Goal: Complete application form: Complete application form

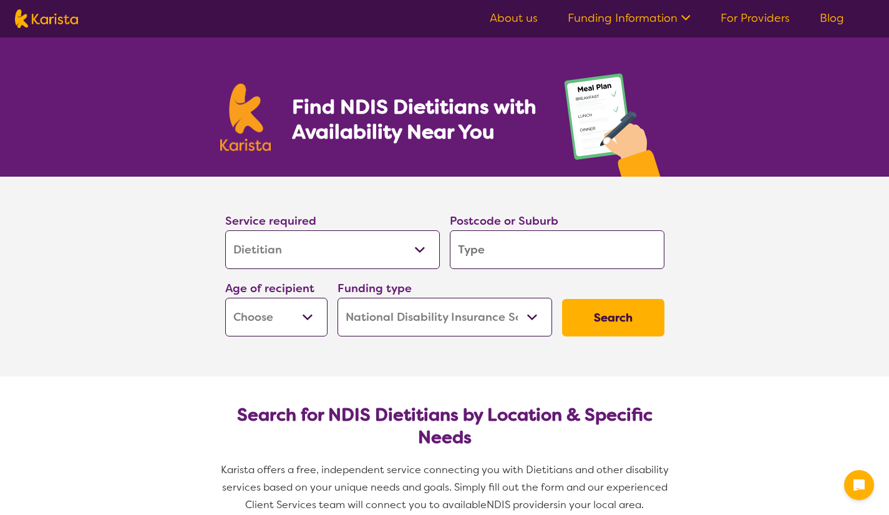
select select "Dietitian"
select select "NDIS"
select select "Dietitian"
select select "NDIS"
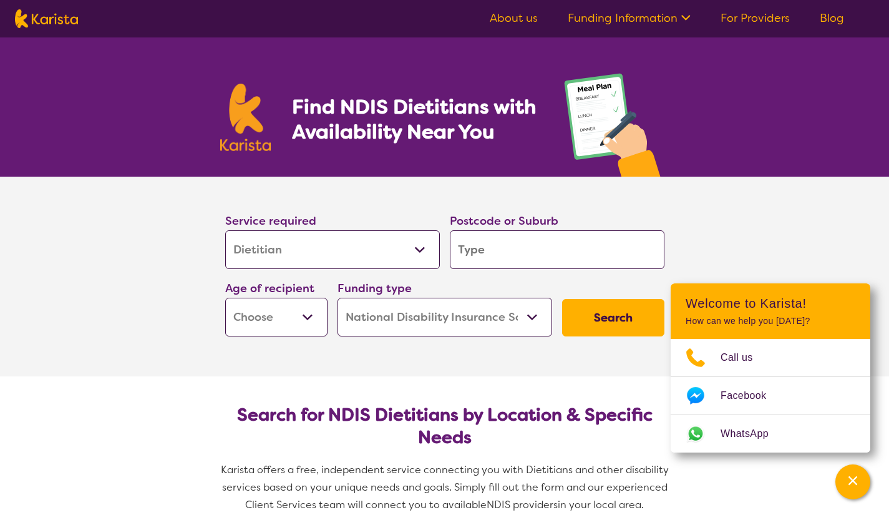
click at [474, 250] on input "search" at bounding box center [557, 249] width 215 height 39
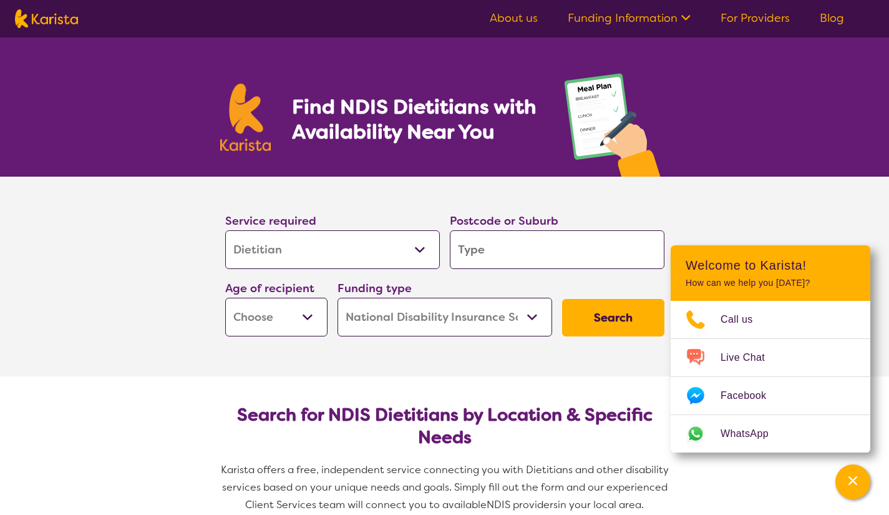
click at [420, 248] on select "Allied Health Assistant Assessment ([MEDICAL_DATA] or [MEDICAL_DATA]) Behaviour…" at bounding box center [332, 249] width 215 height 39
click at [310, 315] on select "Early Childhood - 0 to 9 Child - 10 to 11 Adolescent - 12 to 17 Adult - 18 to 6…" at bounding box center [276, 317] width 102 height 39
select select "AD"
click at [225, 298] on select "Early Childhood - 0 to 9 Child - 10 to 11 Adolescent - 12 to 17 Adult - 18 to 6…" at bounding box center [276, 317] width 102 height 39
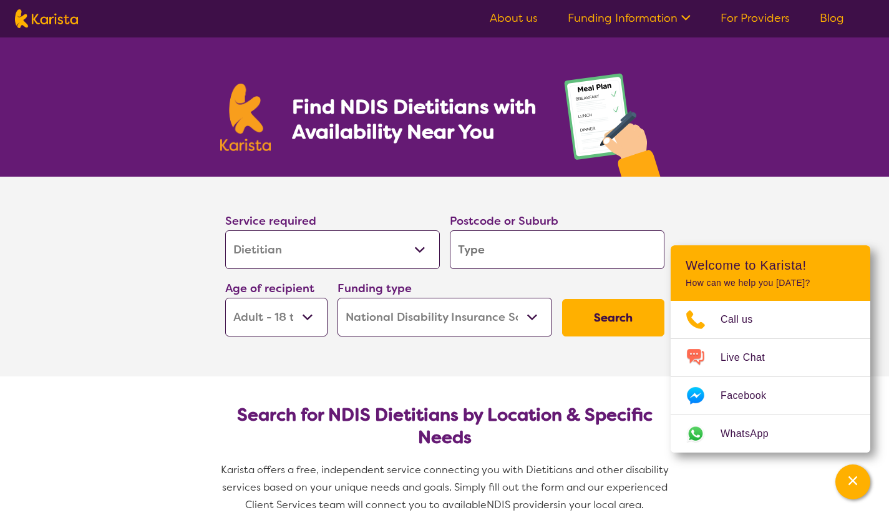
select select "AD"
click at [492, 250] on input "search" at bounding box center [557, 249] width 215 height 39
type input "6"
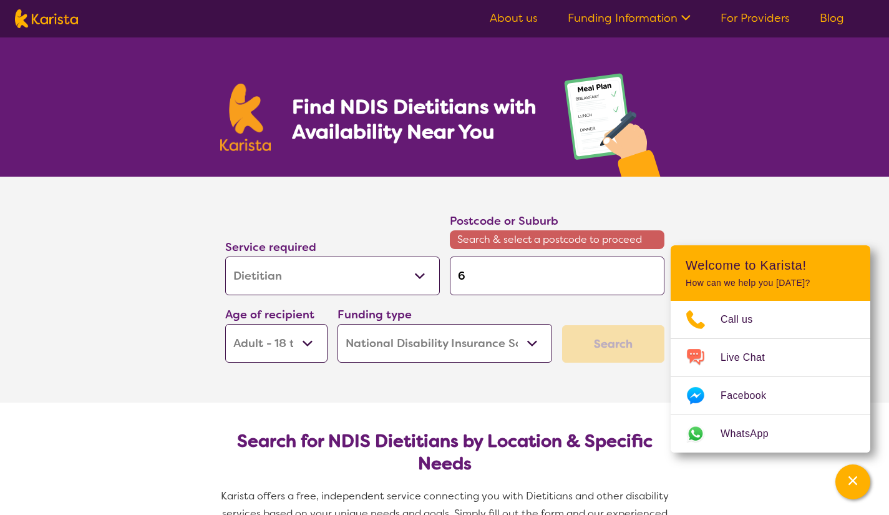
type input "61"
type input "611"
type input "6110"
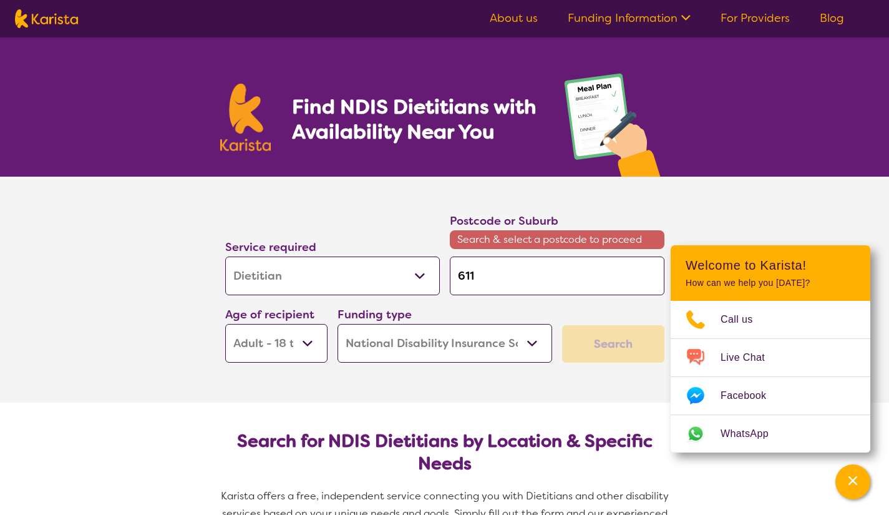
type input "6110"
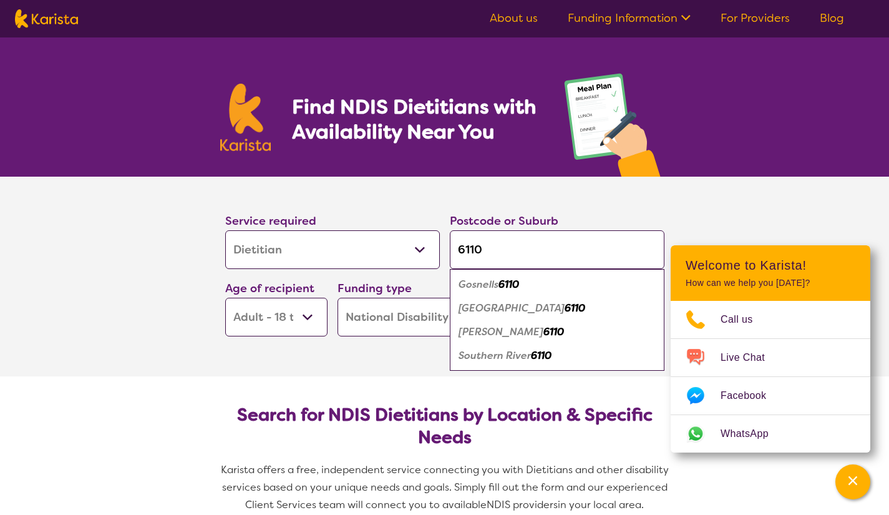
type input "6110"
click at [484, 288] on em "Gosnells" at bounding box center [479, 284] width 40 height 13
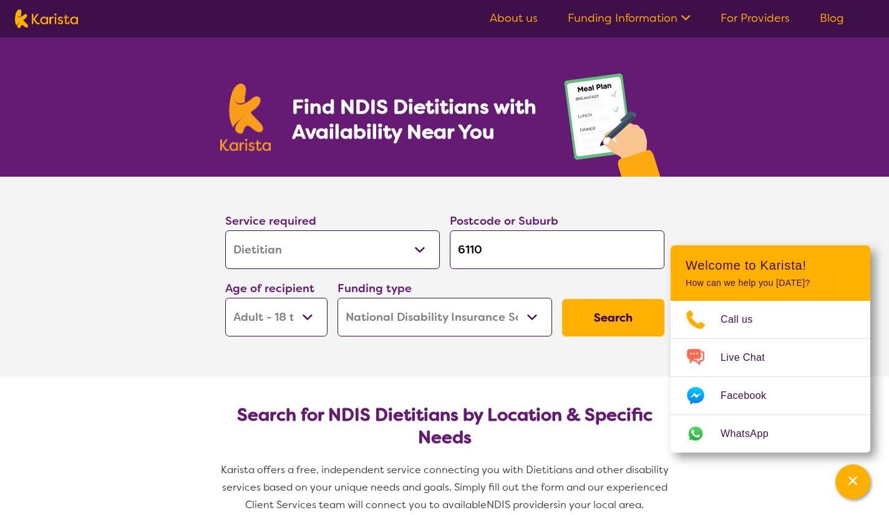
click at [608, 316] on button "Search" at bounding box center [613, 317] width 102 height 37
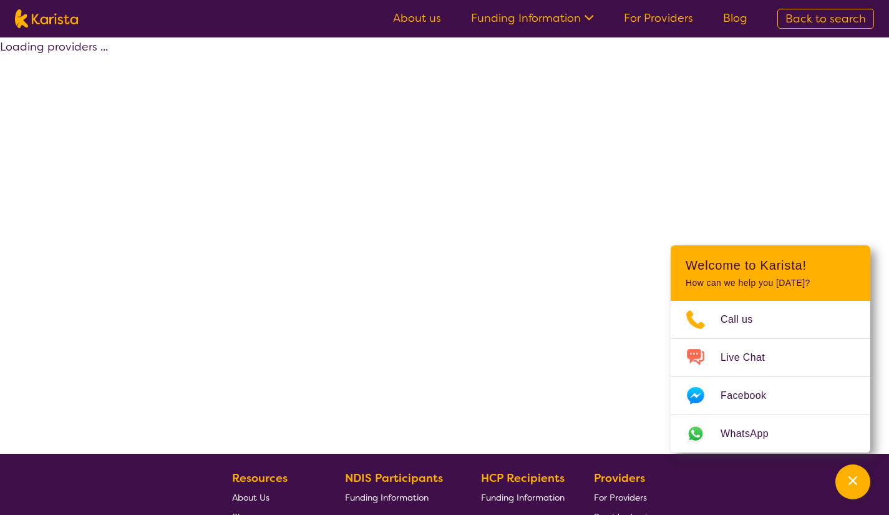
select select "NDIS"
select select "Dietitian"
select select "AD"
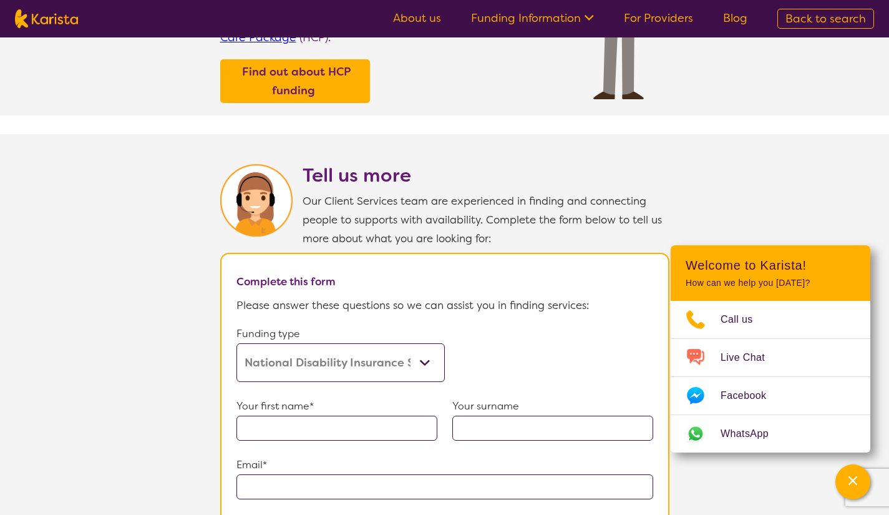
scroll to position [619, 0]
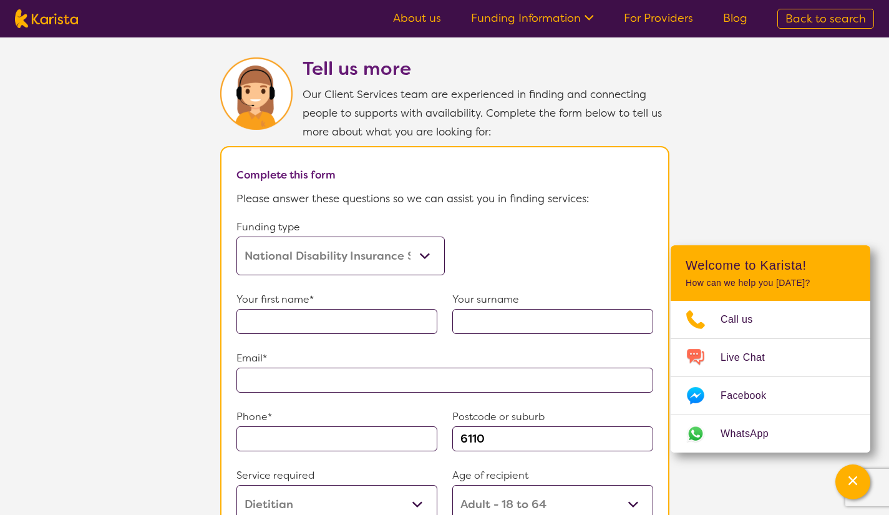
click at [292, 311] on input "text" at bounding box center [337, 321] width 201 height 25
type input "[PERSON_NAME]"
click at [487, 314] on input "text" at bounding box center [552, 321] width 201 height 25
type input "[PERSON_NAME]"
click at [303, 374] on input "text" at bounding box center [445, 380] width 417 height 25
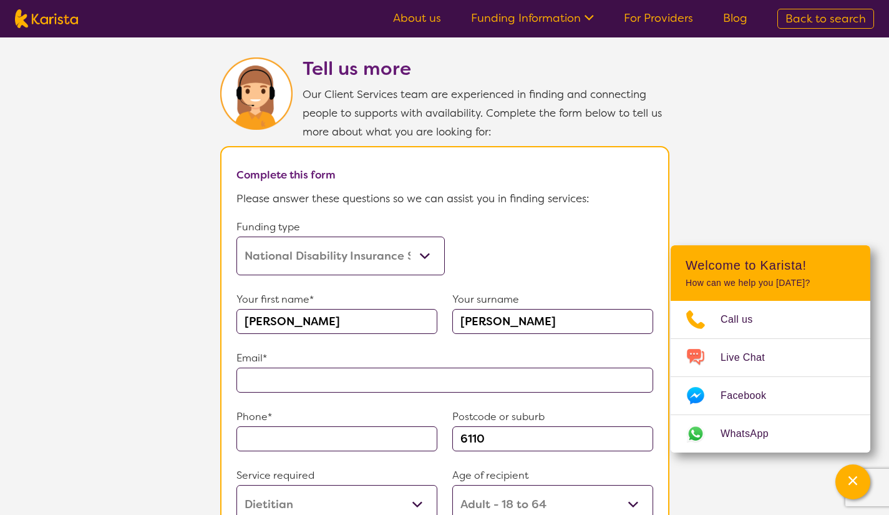
type input "**********"
click at [273, 434] on input "text" at bounding box center [337, 438] width 201 height 25
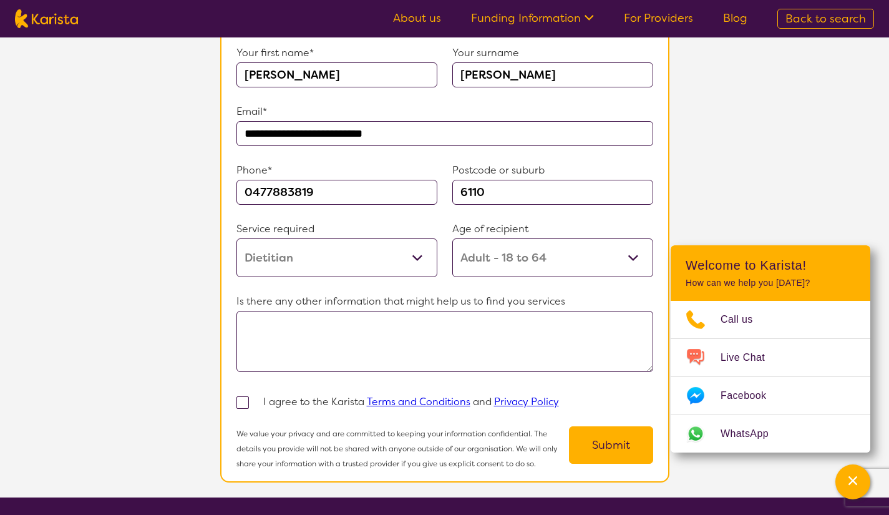
scroll to position [868, 0]
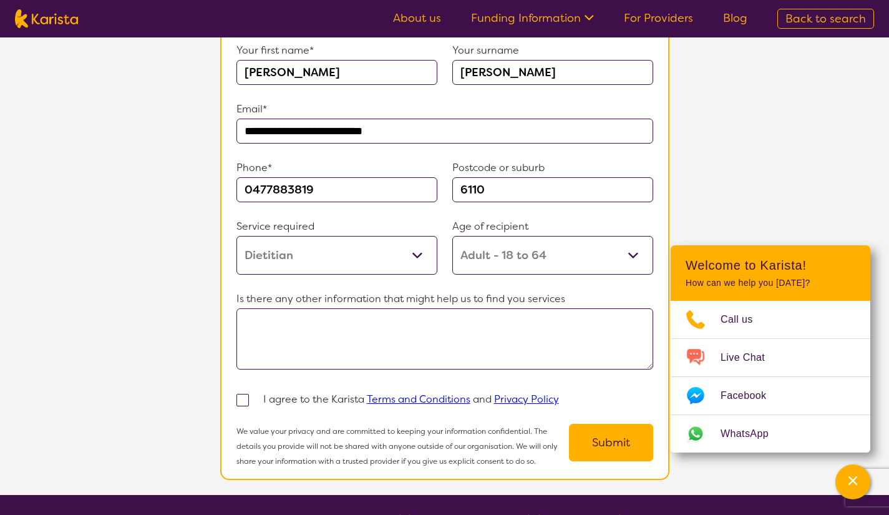
type input "0477883819"
click at [242, 394] on span at bounding box center [243, 400] width 12 height 12
click at [255, 395] on input "checkbox" at bounding box center [259, 399] width 8 height 8
checkbox input "true"
click at [253, 308] on textarea at bounding box center [445, 338] width 417 height 61
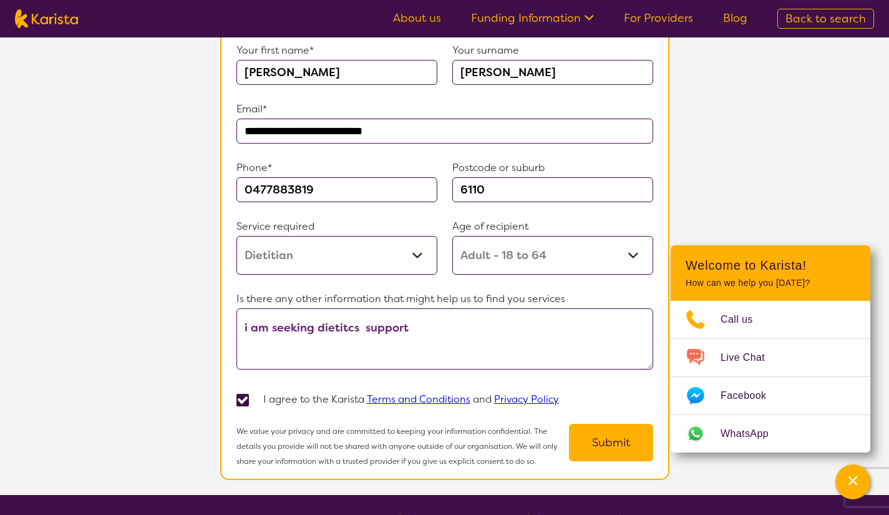
click at [330, 321] on textarea "i am seeking dietitcs support" at bounding box center [445, 338] width 417 height 61
click at [424, 319] on textarea "i am seeking dietetics support" at bounding box center [445, 338] width 417 height 61
click at [573, 332] on textarea "i am seeking dietetics support for two individuals in the [GEOGRAPHIC_DATA] are" at bounding box center [445, 338] width 417 height 61
click at [617, 318] on textarea "i am seeking dietetics support for two individuals in the [GEOGRAPHIC_DATA] are" at bounding box center [445, 338] width 417 height 61
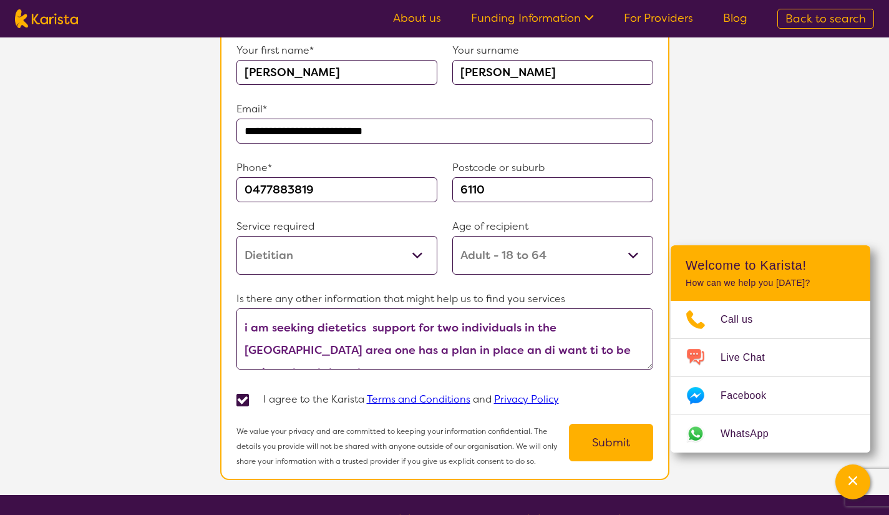
click at [386, 342] on textarea "i am seeking dietetics support for two individuals in the [GEOGRAPHIC_DATA] are…" at bounding box center [445, 338] width 417 height 61
click at [620, 340] on textarea "i am seeking dietetics support for two individuals in the [GEOGRAPHIC_DATA] are…" at bounding box center [445, 338] width 417 height 61
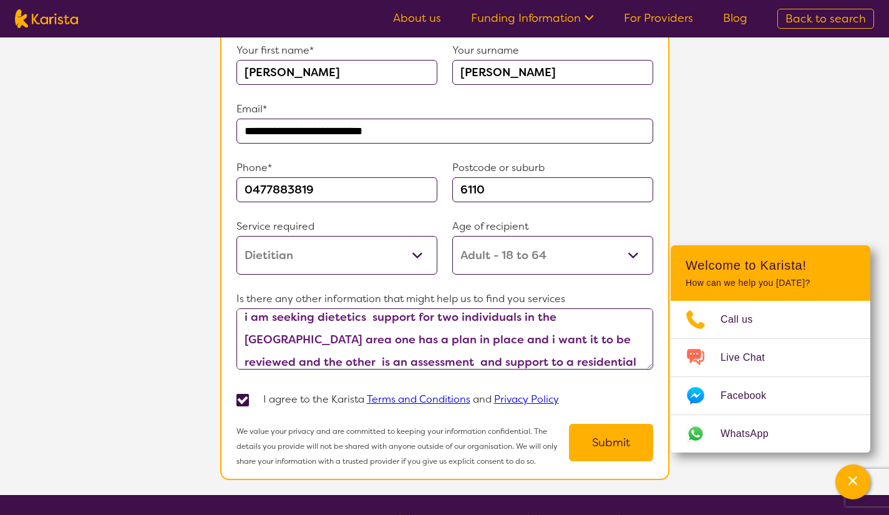
scroll to position [33, 0]
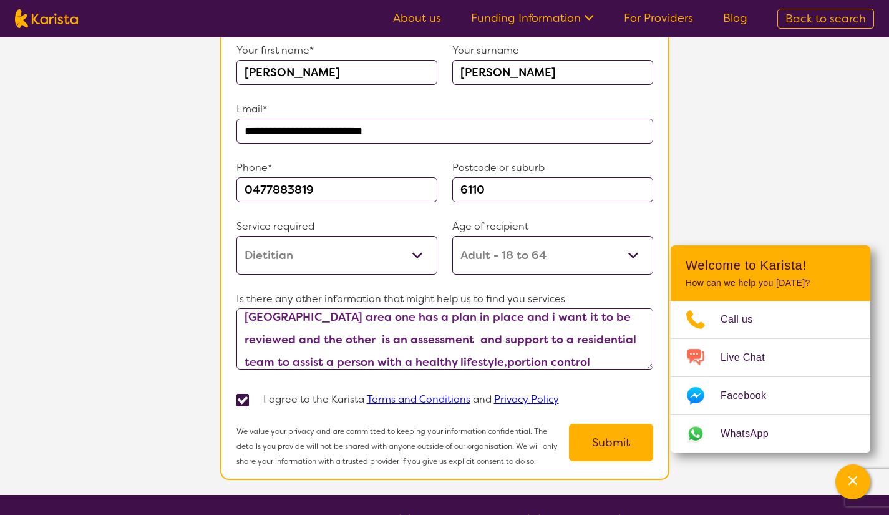
click at [469, 351] on textarea "i am seeking dietetics support for two individuals in the [GEOGRAPHIC_DATA] are…" at bounding box center [445, 338] width 417 height 61
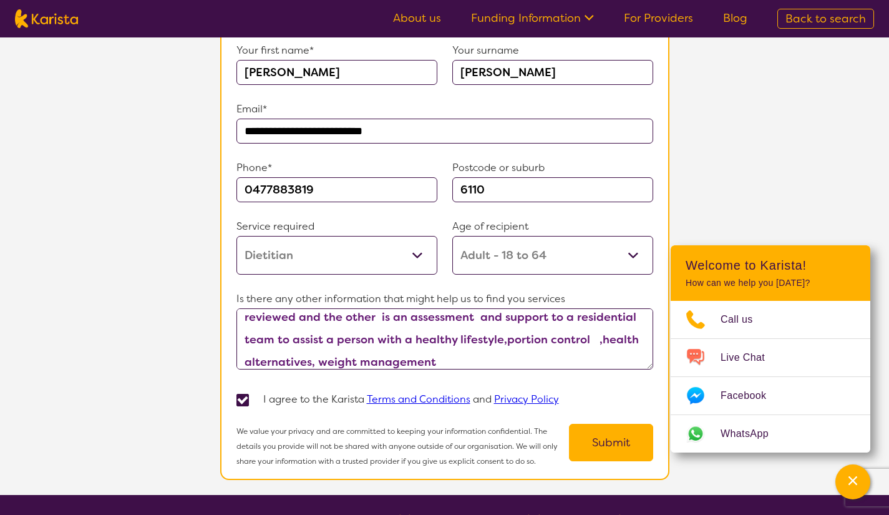
type textarea "i am seeking dietetics support for two individuals in the [GEOGRAPHIC_DATA] are…"
click at [607, 429] on button "Submit" at bounding box center [611, 442] width 84 height 37
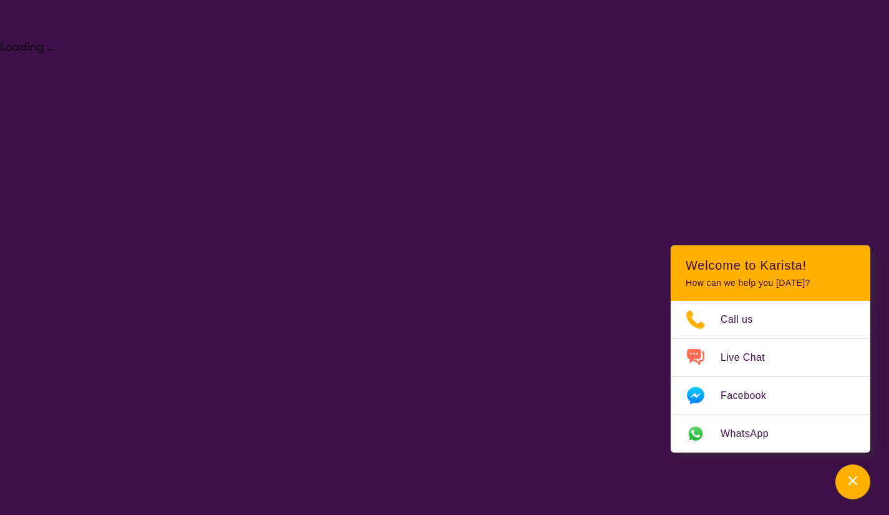
select select "Dietitian"
select select "AD"
select select "NDIS"
select select "Dietitian"
select select "AD"
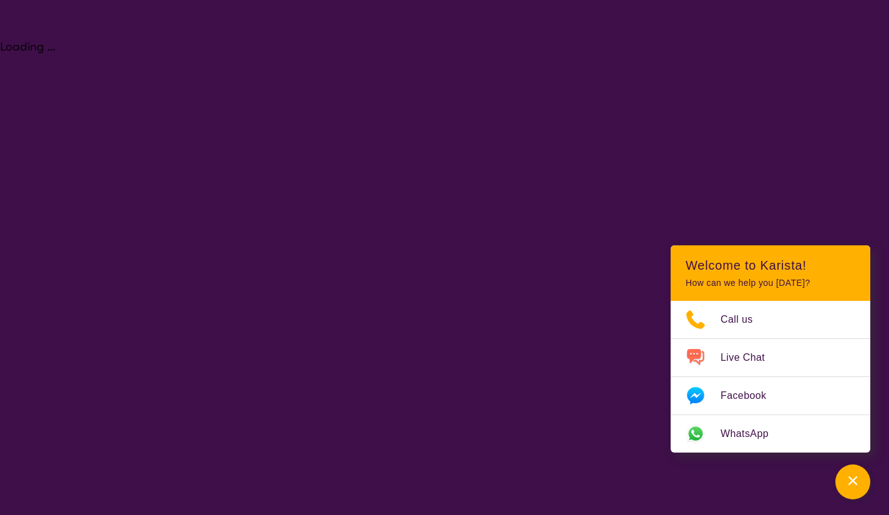
select select "NDIS"
